Goal: Transaction & Acquisition: Purchase product/service

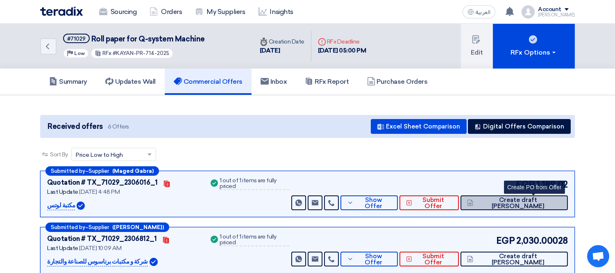
click at [532, 196] on button "Create draft [PERSON_NAME]" at bounding box center [514, 202] width 107 height 15
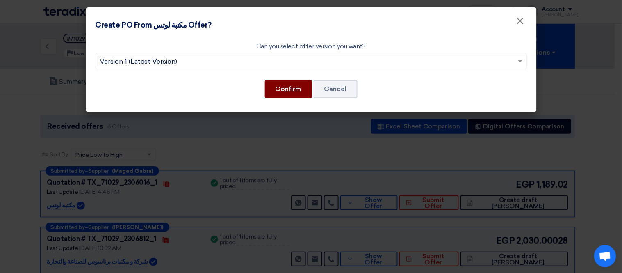
click at [285, 88] on button "Confirm" at bounding box center [288, 89] width 47 height 18
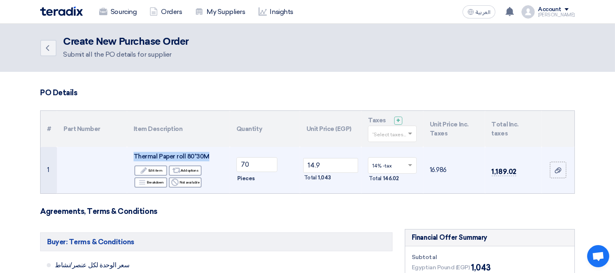
drag, startPoint x: 132, startPoint y: 153, endPoint x: 216, endPoint y: 159, distance: 84.6
click at [216, 159] on td "Thermal Paper roll 80*30M Edit Edit item Alternative Add options Breakdown Brea…" at bounding box center [178, 170] width 103 height 46
copy span "Thermal Paper roll 80*30M"
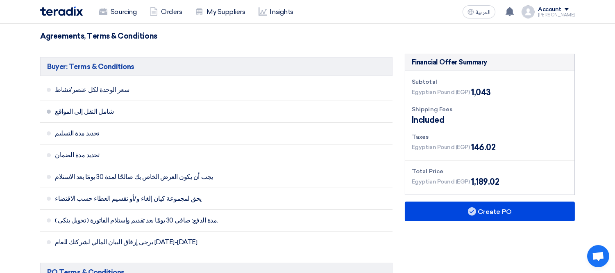
scroll to position [273, 0]
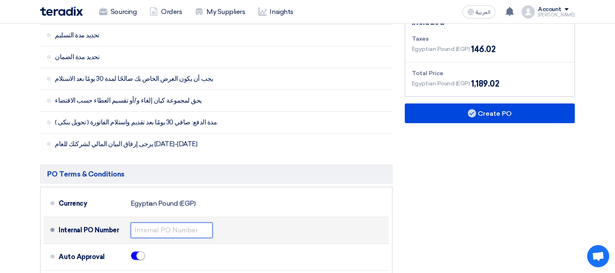
click at [184, 225] on input "text" at bounding box center [172, 230] width 82 height 16
paste input "KAYAN-PO-758-2025"
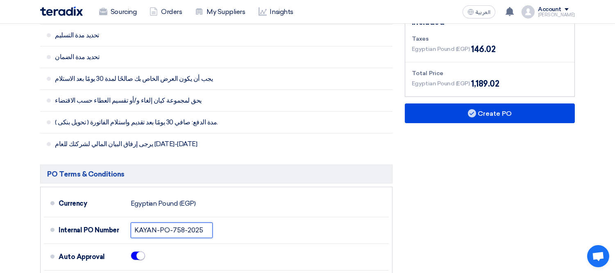
type input "KAYAN-PO-758-2025"
click at [453, 150] on div "Financial Offer Summary Subtotal Egyptian Pound (EGP) 1,043 Shipping Fees" at bounding box center [490, 223] width 182 height 535
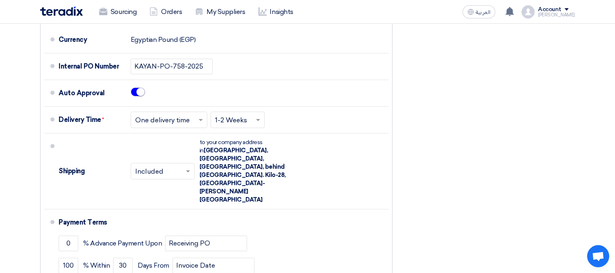
scroll to position [456, 0]
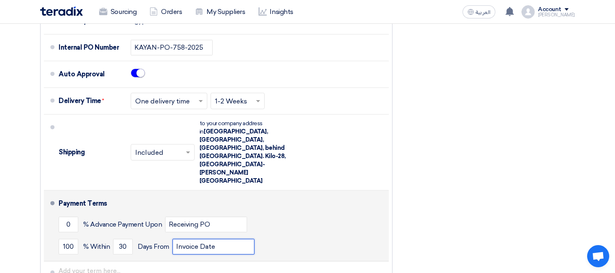
click at [241, 239] on input "Invoice Date" at bounding box center [214, 247] width 82 height 16
type input "Invoice Date & receiving items"
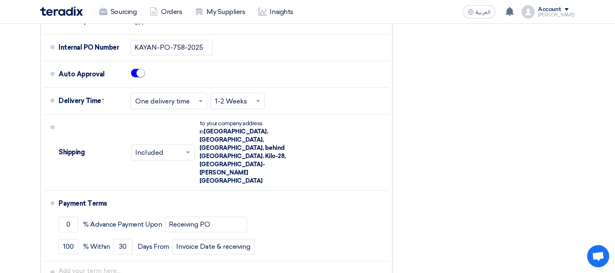
click at [415, 193] on div "Financial Offer Summary Subtotal Egyptian Pound (EGP) 1,043 Shipping Fees" at bounding box center [490, 40] width 182 height 535
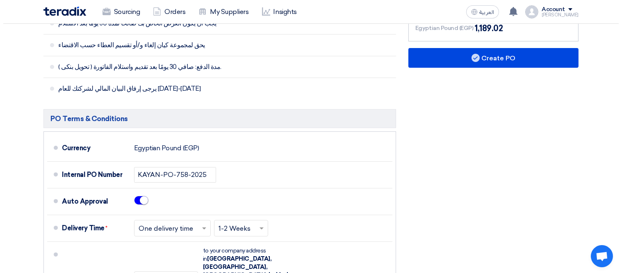
scroll to position [273, 0]
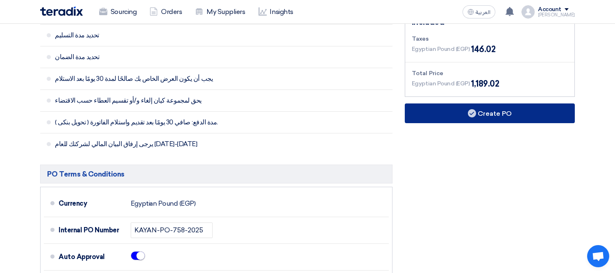
click at [459, 107] on button "Create PO" at bounding box center [490, 113] width 170 height 20
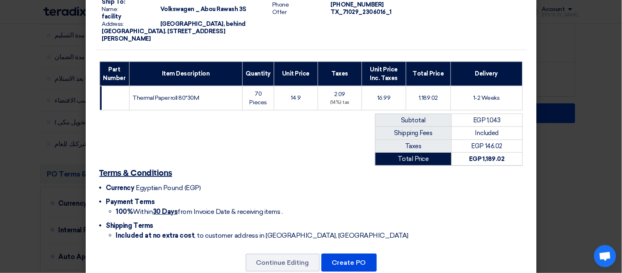
scroll to position [133, 0]
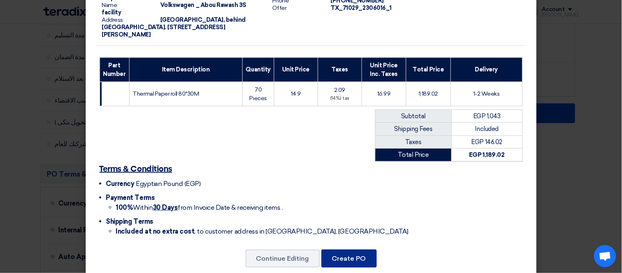
click at [347, 249] on button "Create PO" at bounding box center [348, 258] width 55 height 18
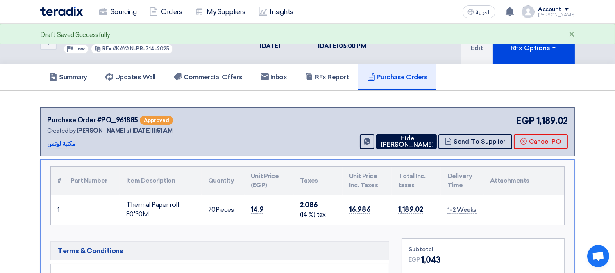
scroll to position [0, 0]
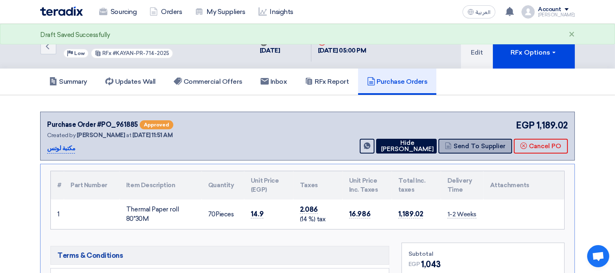
click at [471, 145] on button "Send To Supplier" at bounding box center [476, 146] width 74 height 15
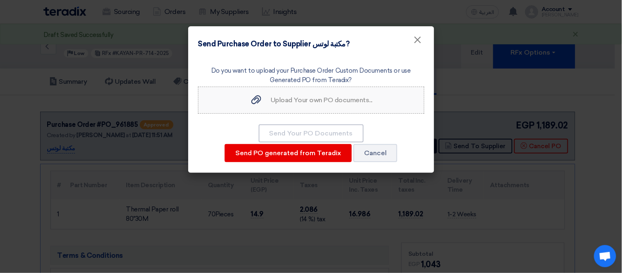
click at [310, 89] on label "Upload Your own PO documents... Upload Your own PO documents..." at bounding box center [311, 100] width 226 height 27
click at [0, 0] on input "Upload Your own PO documents... Upload Your own PO documents..." at bounding box center [0, 0] width 0 height 0
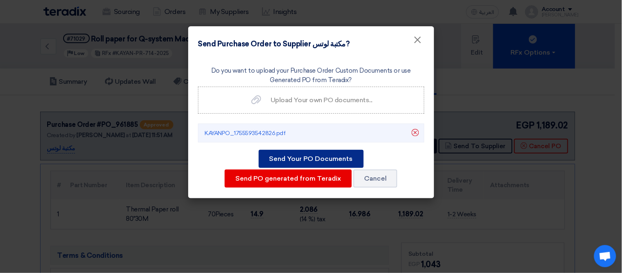
click at [323, 156] on button "Send Your PO Documents" at bounding box center [311, 159] width 105 height 18
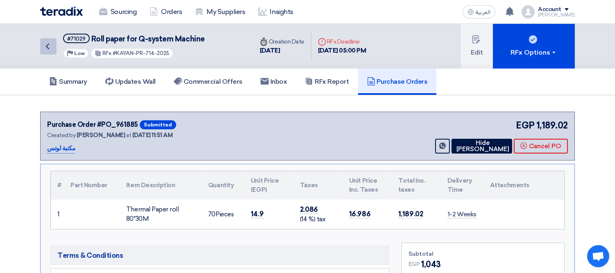
click at [50, 46] on icon "Back" at bounding box center [48, 46] width 10 height 10
